Goal: Task Accomplishment & Management: Manage account settings

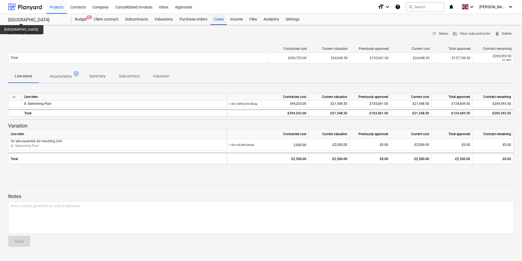
click at [220, 19] on div "Costs" at bounding box center [219, 19] width 16 height 11
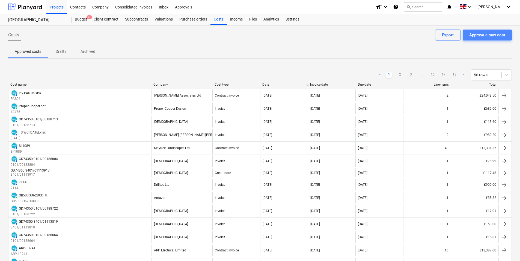
click at [477, 32] on div "Approve a new cost" at bounding box center [487, 34] width 36 height 7
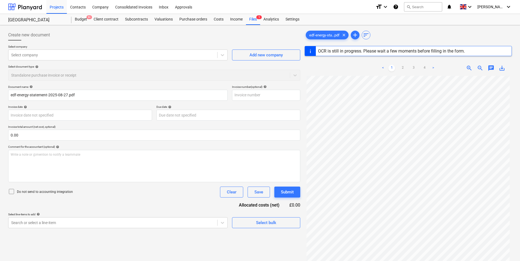
type input "A-847B2E35"
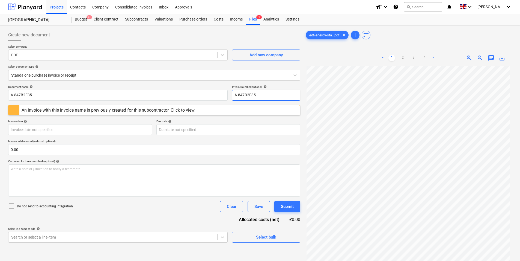
click at [277, 95] on input "A-847B2E35" at bounding box center [266, 95] width 68 height 11
drag, startPoint x: 283, startPoint y: 95, endPoint x: 257, endPoint y: 97, distance: 26.3
click at [257, 97] on input "A-847B2E35 72427925" at bounding box center [266, 95] width 68 height 11
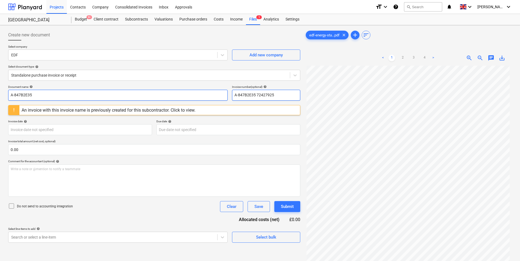
type input "A-847B2E35 72427925"
click at [100, 95] on input "A-847B2E35" at bounding box center [118, 95] width 220 height 11
paste input "72427925"
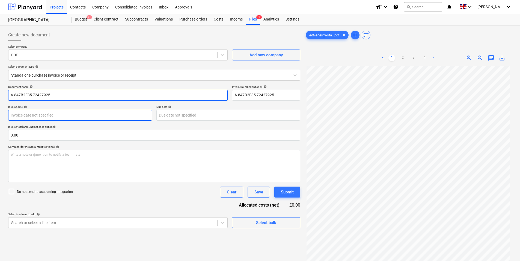
type input "A-847B2E35 72427925"
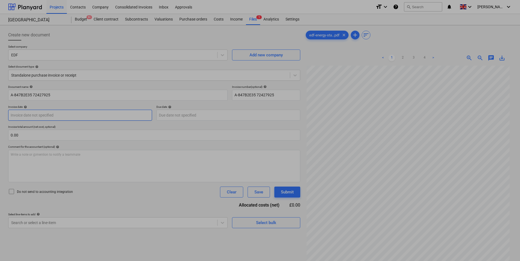
click at [85, 116] on body "Projects Contacts Company Consolidated Invoices Inbox Approvals format_size key…" at bounding box center [260, 130] width 520 height 261
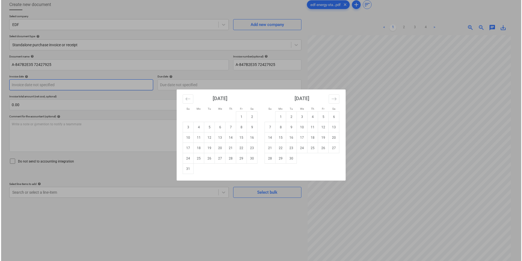
scroll to position [55, 0]
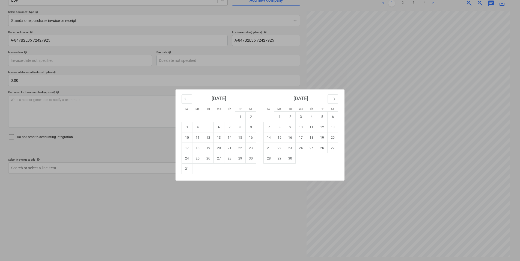
drag, startPoint x: 230, startPoint y: 158, endPoint x: 194, endPoint y: 158, distance: 36.3
click at [230, 158] on td "28" at bounding box center [230, 158] width 11 height 10
type input "[DATE]"
click at [168, 62] on body "Projects Contacts Company Consolidated Invoices Inbox Approvals format_size key…" at bounding box center [260, 75] width 520 height 261
click at [311, 126] on td "11" at bounding box center [311, 127] width 11 height 10
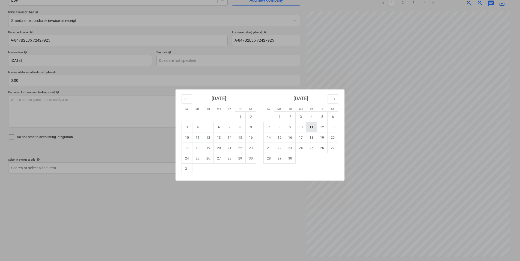
type input "[DATE]"
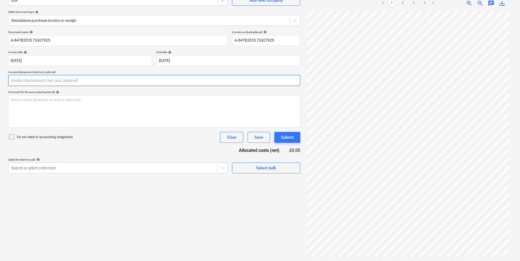
click at [65, 82] on input "text" at bounding box center [154, 80] width 292 height 11
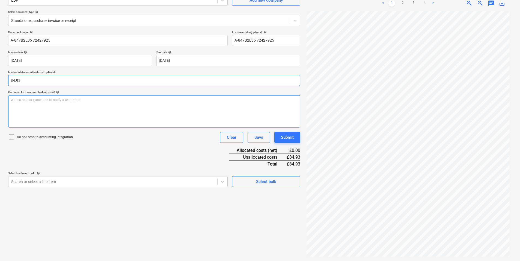
type input "84.93"
click at [88, 114] on div "Write a note or @mention to notify a teammate [PERSON_NAME]" at bounding box center [154, 111] width 292 height 32
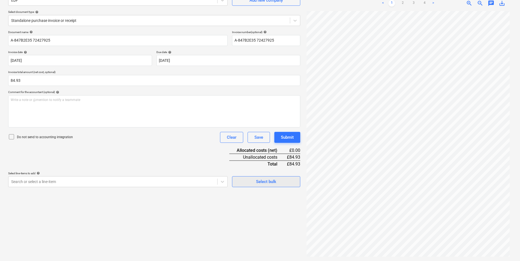
click at [282, 181] on span "Select bulk" at bounding box center [266, 181] width 55 height 7
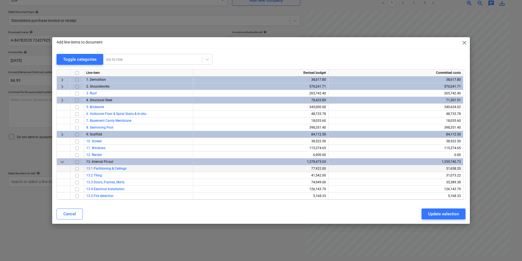
scroll to position [130, 0]
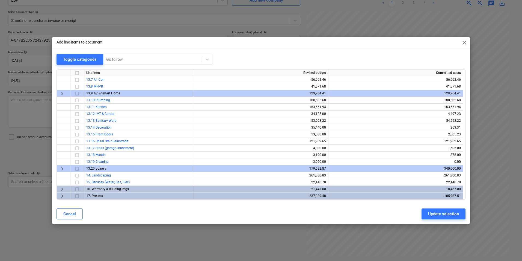
click at [62, 196] on span "keyboard_arrow_right" at bounding box center [62, 196] width 7 height 7
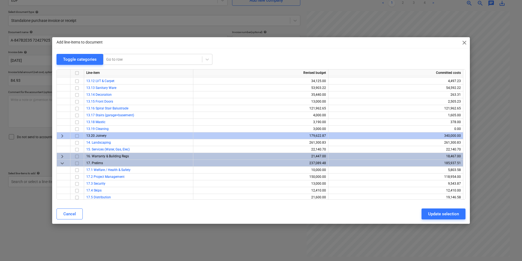
scroll to position [178, 0]
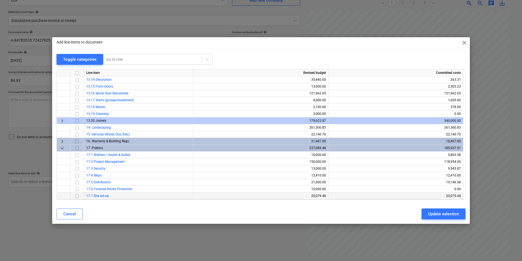
click at [82, 195] on div at bounding box center [77, 195] width 14 height 7
click at [78, 196] on input "checkbox" at bounding box center [77, 196] width 7 height 7
click at [439, 216] on div "Update selection" at bounding box center [443, 213] width 31 height 7
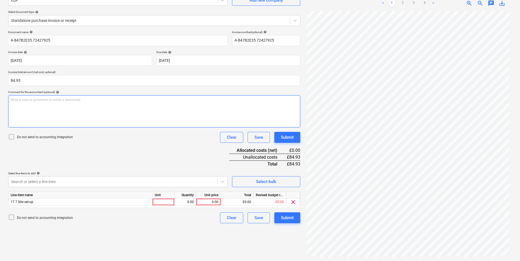
click at [66, 101] on p "Write a note or @mention to notify a teammate [PERSON_NAME]" at bounding box center [154, 100] width 287 height 5
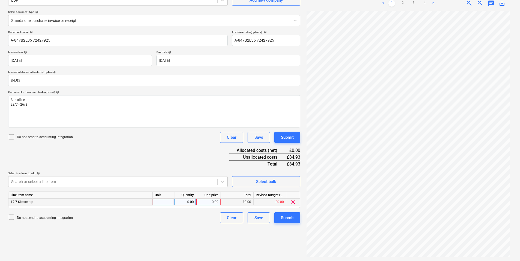
click at [164, 202] on div at bounding box center [164, 201] width 22 height 7
type input "ea"
type input "8"
type input "1"
type input "84.93"
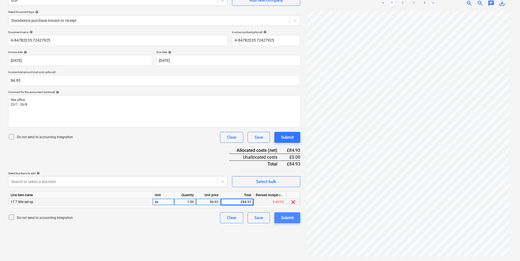
click at [295, 222] on button "Submit" at bounding box center [287, 217] width 26 height 11
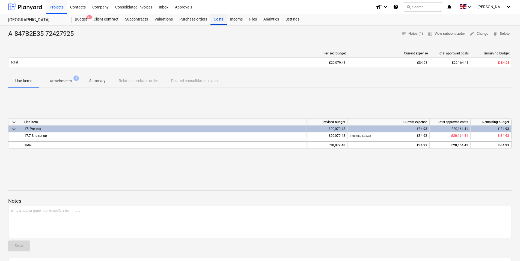
click at [219, 19] on div "Costs" at bounding box center [219, 19] width 16 height 11
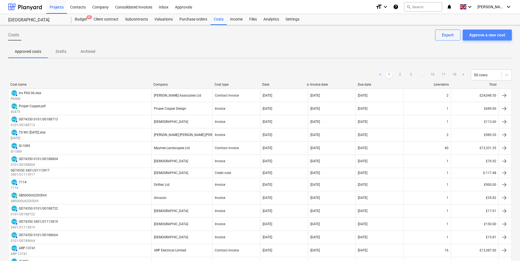
click at [487, 37] on div "Approve a new cost" at bounding box center [487, 34] width 36 height 7
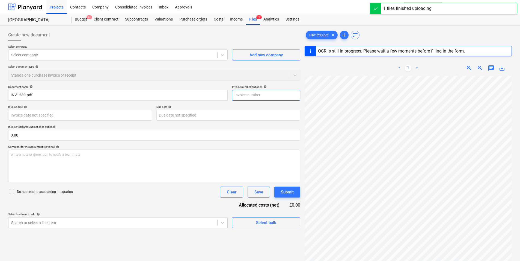
type input "INV1230"
type input "[DATE]"
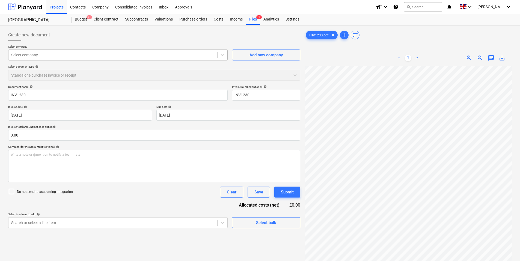
click at [85, 54] on div at bounding box center [112, 54] width 203 height 5
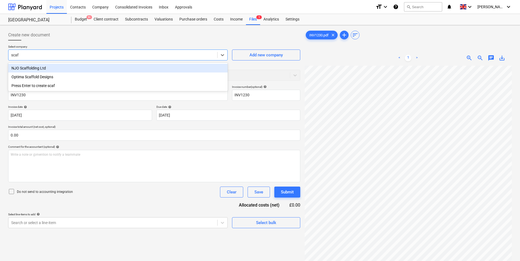
type input "[PERSON_NAME]"
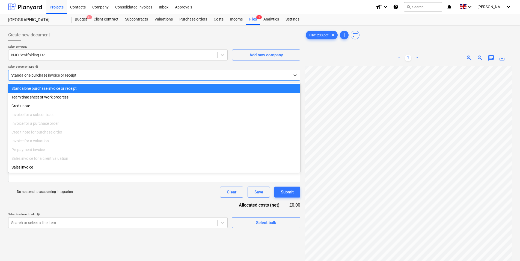
click at [107, 77] on div at bounding box center [149, 74] width 276 height 5
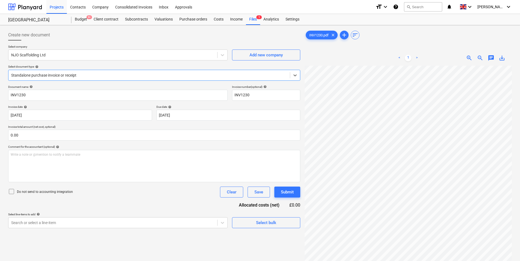
click at [108, 75] on div at bounding box center [149, 74] width 276 height 5
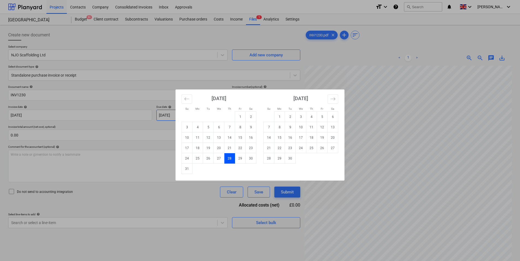
click at [237, 114] on body "Projects Contacts Company Consolidated Invoices Inbox Approvals format_size key…" at bounding box center [260, 130] width 520 height 261
drag, startPoint x: 270, startPoint y: 156, endPoint x: 267, endPoint y: 154, distance: 3.8
click at [270, 155] on td "28" at bounding box center [269, 158] width 11 height 10
type input "[DATE]"
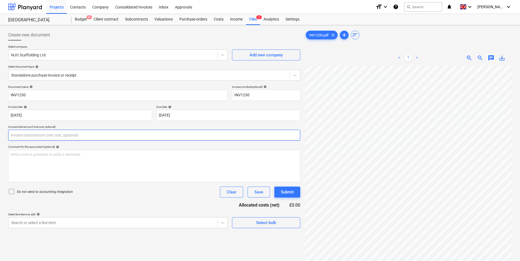
click at [81, 134] on input "text" at bounding box center [154, 134] width 292 height 11
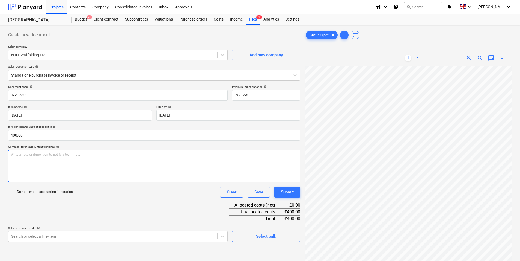
type input "400.00"
drag, startPoint x: 33, startPoint y: 164, endPoint x: 36, endPoint y: 162, distance: 3.9
click at [33, 164] on div "Write a note or @mention to notify a teammate [PERSON_NAME]" at bounding box center [154, 166] width 292 height 32
click at [60, 165] on div "Write a note or @mention to notify a teammate [PERSON_NAME]" at bounding box center [154, 166] width 292 height 32
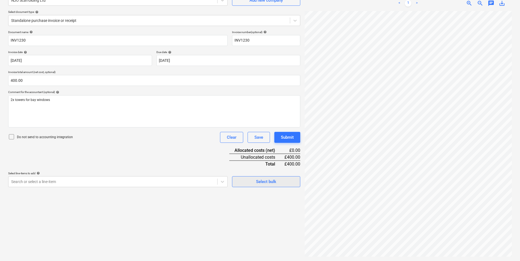
click at [258, 184] on div "Select bulk" at bounding box center [266, 181] width 20 height 7
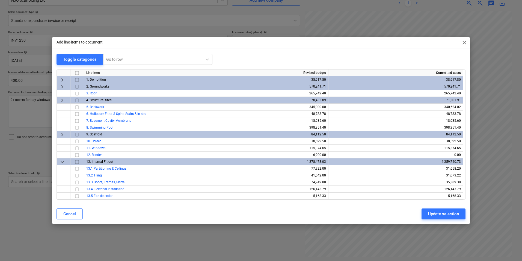
click at [60, 135] on span "keyboard_arrow_right" at bounding box center [62, 134] width 7 height 7
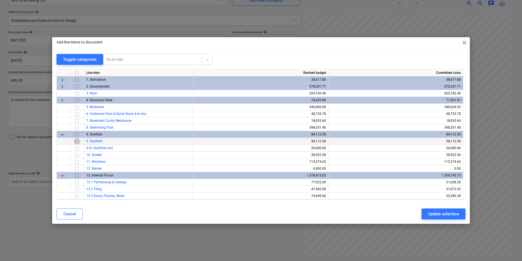
click at [77, 142] on input "checkbox" at bounding box center [77, 141] width 7 height 7
click at [443, 211] on div "Update selection" at bounding box center [443, 213] width 31 height 7
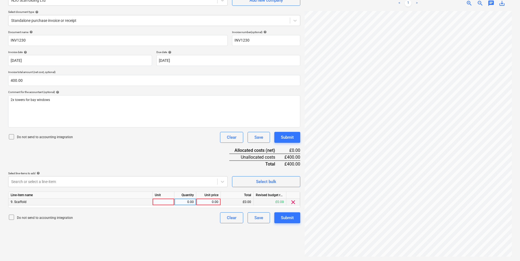
click at [165, 202] on div at bounding box center [164, 201] width 22 height 7
type input "ea"
type input "400"
click at [294, 216] on button "Submit" at bounding box center [287, 217] width 26 height 11
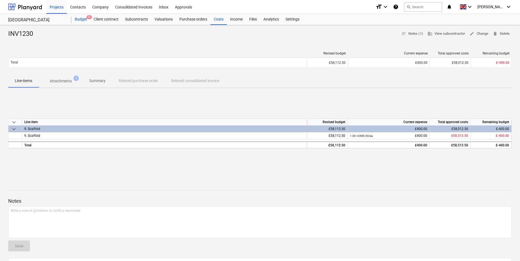
click at [83, 16] on div "Budget 9+" at bounding box center [81, 19] width 19 height 11
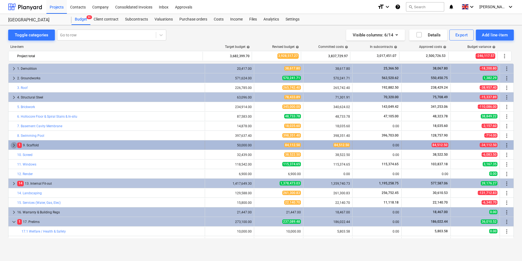
click at [14, 146] on span "keyboard_arrow_right" at bounding box center [14, 145] width 7 height 7
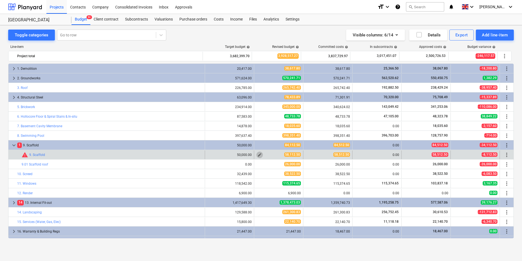
click at [259, 154] on span "edit" at bounding box center [260, 154] width 4 height 4
type textarea "x"
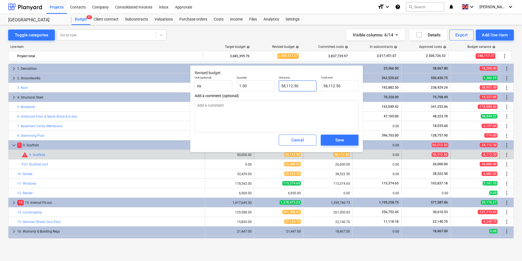
type input "58112.5"
click at [290, 85] on input "58112.5" at bounding box center [298, 85] width 38 height 11
type textarea "x"
type input "5812.5"
type input "5,812.50"
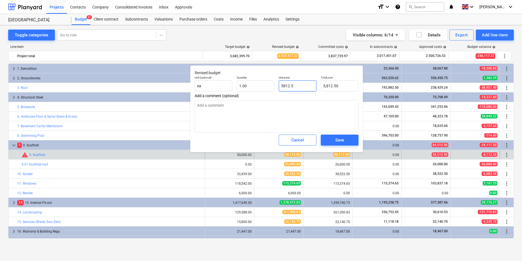
type textarea "x"
type input "58512.5"
type input "58,512.50"
type input "58512.5"
type textarea "x"
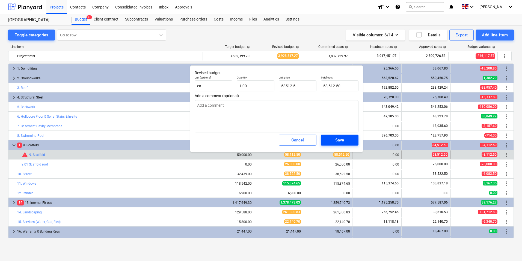
type input "58,512.50"
click at [343, 141] on div "Save" at bounding box center [339, 139] width 9 height 7
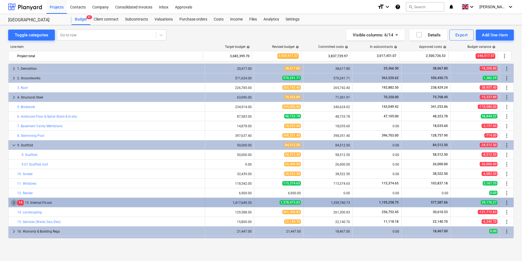
click at [14, 202] on span "keyboard_arrow_right" at bounding box center [14, 202] width 7 height 7
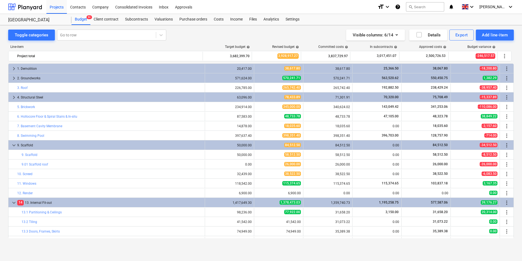
scroll to position [128, 0]
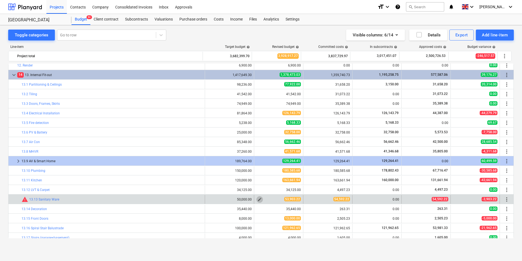
click at [258, 199] on span "edit" at bounding box center [260, 199] width 4 height 4
type textarea "x"
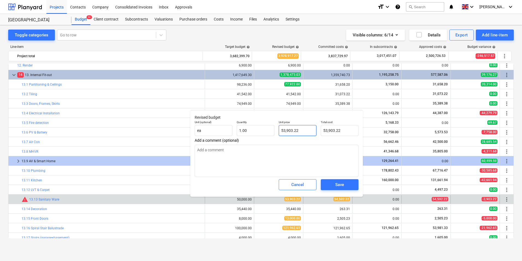
type input "53903.22"
drag, startPoint x: 308, startPoint y: 130, endPoint x: 265, endPoint y: 139, distance: 43.8
click at [265, 136] on div "Unit (optional) ea Quantity 1.00 Unit price 53903.22 Total cost 53,903.22" at bounding box center [277, 128] width 168 height 20
type textarea "x"
type input "5"
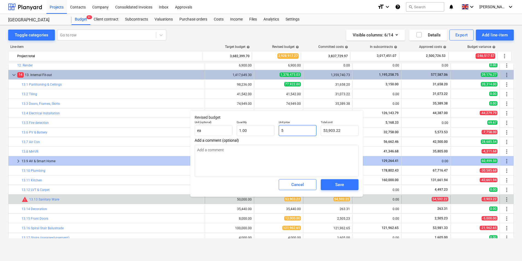
type input "5.00"
type textarea "x"
type input "54"
type input "54.00"
type textarea "x"
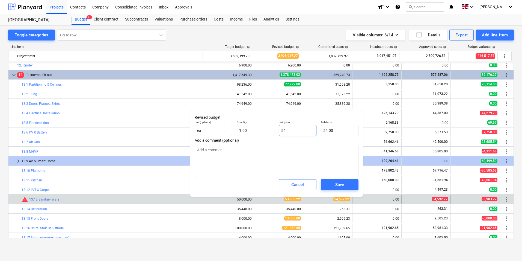
type input "549"
type input "549.00"
type textarea "x"
type input "54"
type input "54.00"
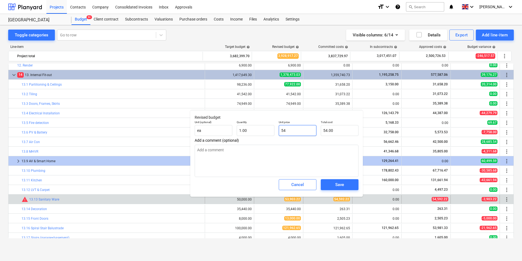
type textarea "x"
type input "545"
type input "545.00"
type textarea "x"
type input "5459"
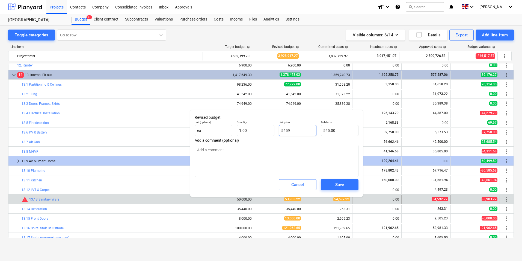
type input "5,459.00"
type textarea "x"
type input "54592"
type input "54,592.00"
type textarea "x"
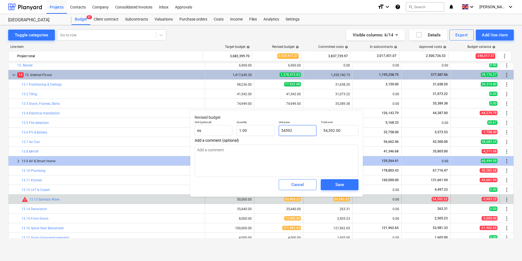
type input "54592."
type textarea "x"
type input "54592.2"
type input "54,592.20"
type textarea "x"
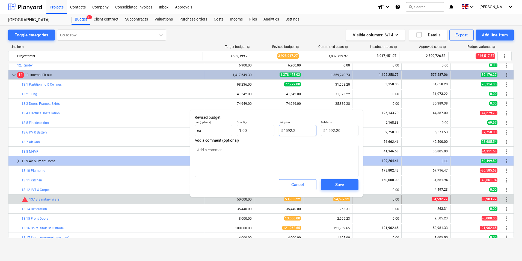
type input "54592.22"
type input "54,592.22"
type input "54592.22"
type textarea "x"
type input "54,592.22"
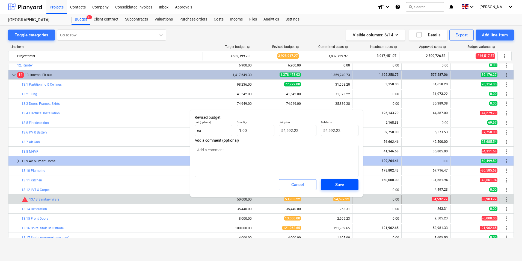
drag, startPoint x: 350, startPoint y: 187, endPoint x: 351, endPoint y: 182, distance: 4.8
click at [350, 185] on span "Save" at bounding box center [339, 184] width 25 height 7
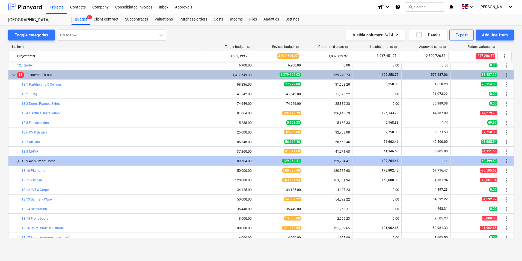
drag, startPoint x: 13, startPoint y: 76, endPoint x: 149, endPoint y: 113, distance: 141.3
click at [13, 76] on span "keyboard_arrow_down" at bounding box center [14, 75] width 7 height 7
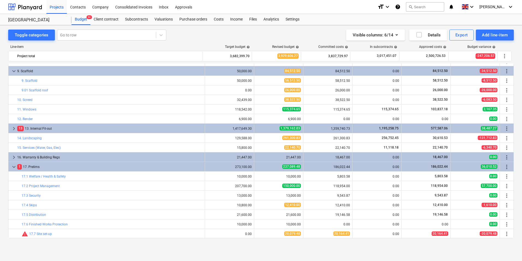
scroll to position [74, 0]
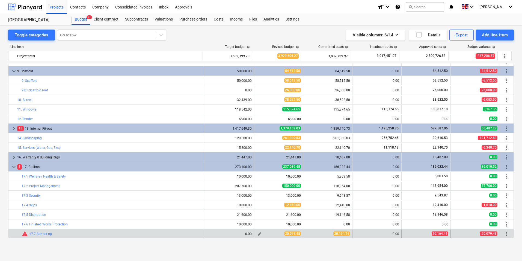
click at [258, 233] on span "edit" at bounding box center [260, 233] width 4 height 4
type textarea "x"
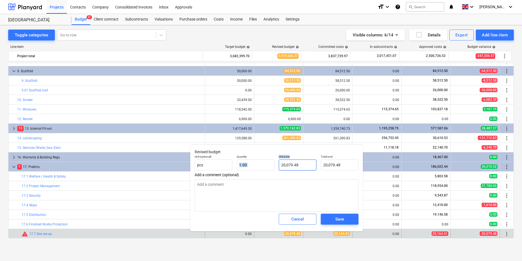
drag, startPoint x: 314, startPoint y: 164, endPoint x: 284, endPoint y: 170, distance: 31.4
click at [259, 168] on div "Unit (optional) pcs Quantity 1.00 Unit price 20,079.48 Total cost 20,079.48" at bounding box center [277, 162] width 168 height 20
type input "20079.48"
click at [315, 165] on input "20079.48" at bounding box center [298, 164] width 38 height 11
drag, startPoint x: 315, startPoint y: 165, endPoint x: 261, endPoint y: 168, distance: 53.9
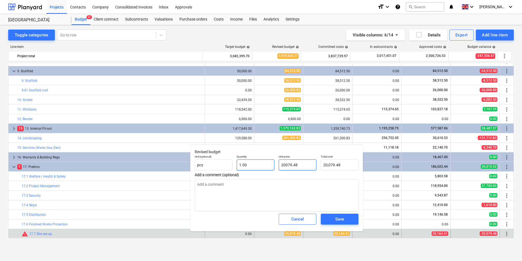
click at [262, 168] on div "Unit (optional) pcs Quantity 1.00 Unit price 20079.48 Total cost 20,079.48" at bounding box center [277, 162] width 168 height 20
type textarea "x"
type input "2"
type input "2.00"
type textarea "x"
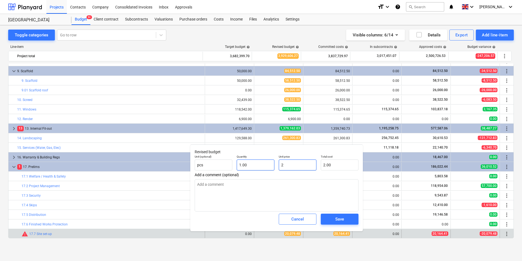
type input "20"
type input "20.00"
type textarea "x"
type input "201"
type input "201.00"
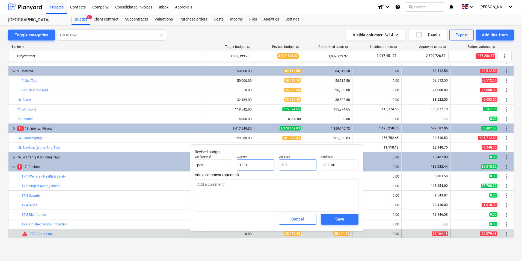
type textarea "x"
type input "2016"
type input "2,016.00"
type textarea "x"
type input "20164"
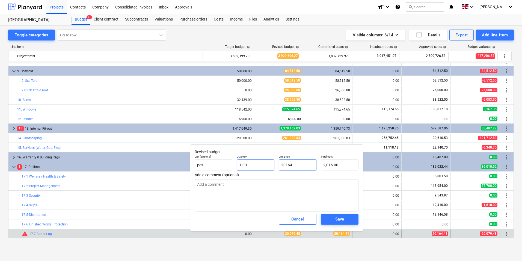
type input "20,164.00"
type textarea "x"
type input "20164."
type textarea "x"
type input "20164.4"
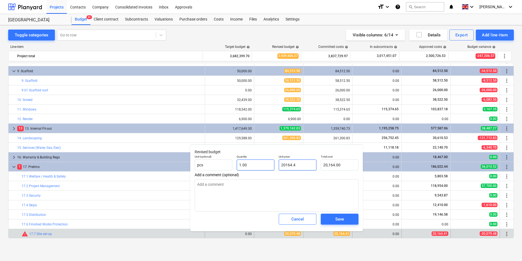
type input "20,164.40"
type textarea "x"
type input "20164.41"
type input "20,164.41"
type input "20164.41"
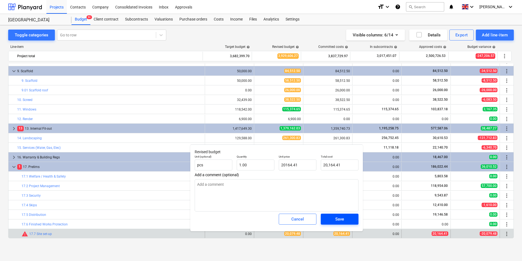
type textarea "x"
type input "20,164.41"
click at [342, 218] on div "Save" at bounding box center [339, 218] width 9 height 7
type textarea "x"
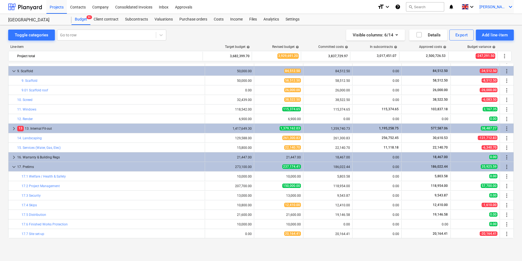
click at [507, 7] on icon "keyboard_arrow_down" at bounding box center [510, 7] width 7 height 7
click at [494, 31] on div "Log out" at bounding box center [497, 30] width 33 height 9
